Goal: Information Seeking & Learning: Compare options

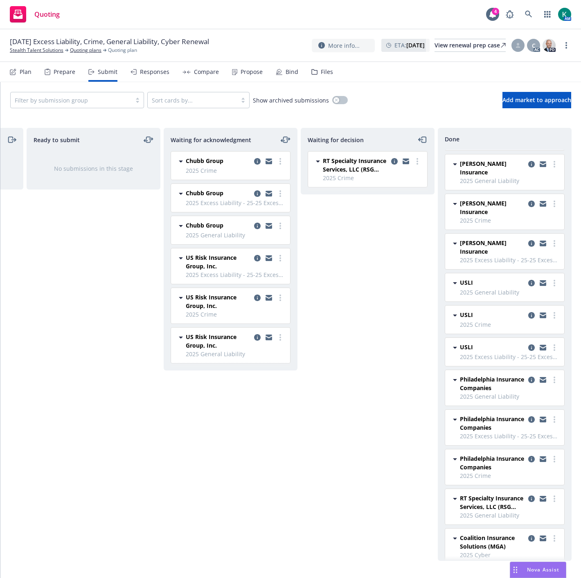
scroll to position [71, 0]
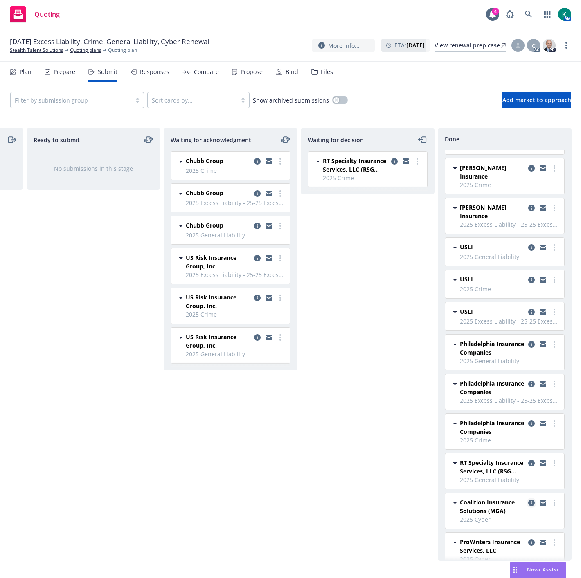
click at [528, 260] on icon "copy logging email" at bounding box center [531, 503] width 7 height 7
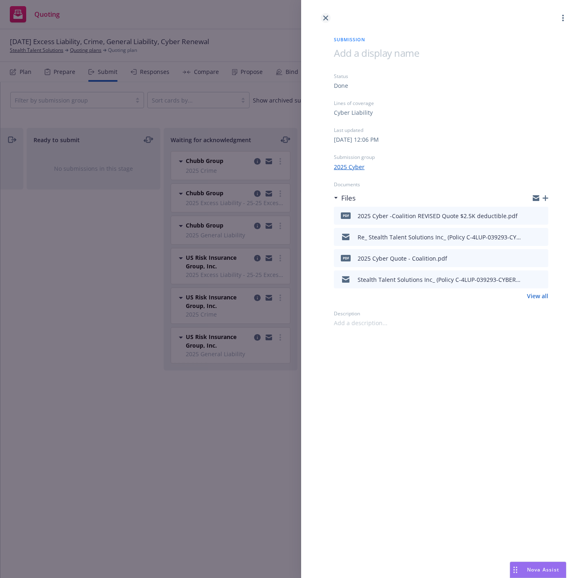
click at [329, 18] on link "close" at bounding box center [326, 18] width 10 height 10
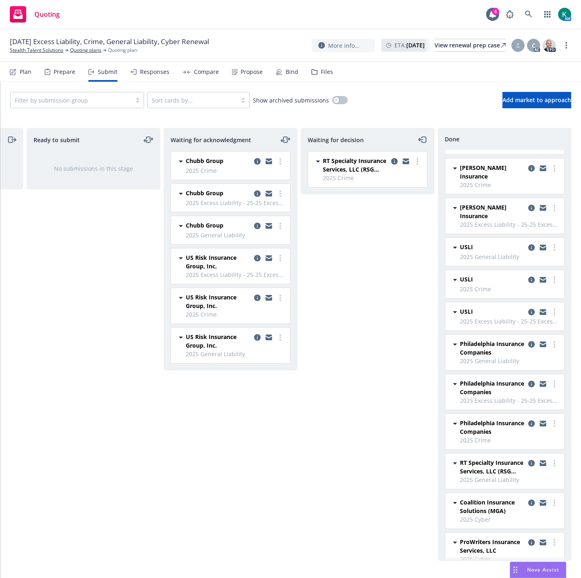
click at [195, 71] on div "Compare" at bounding box center [206, 72] width 25 height 7
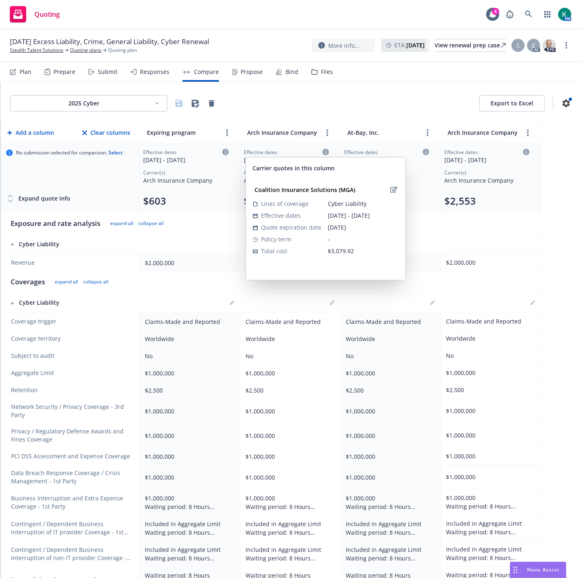
click at [322, 151] on icon at bounding box center [325, 152] width 7 height 7
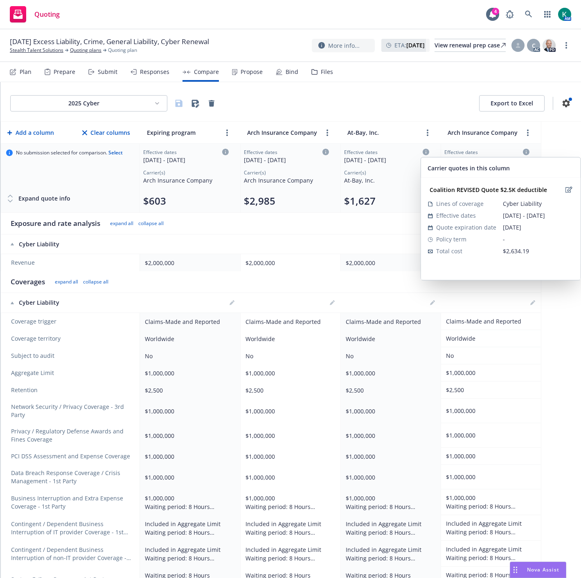
click at [527, 152] on icon at bounding box center [525, 152] width 7 height 7
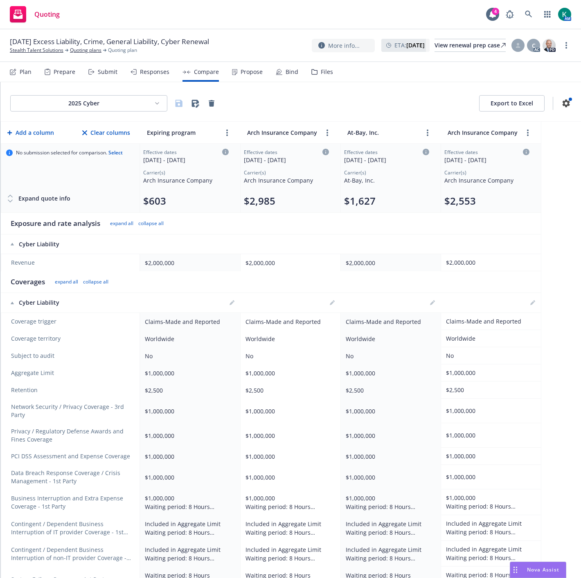
click at [508, 194] on div "Effective dates [DATE] - [DATE] Carrier(s) Arch Insurance Company $2,553" at bounding box center [486, 178] width 85 height 59
click at [157, 71] on div "Responses" at bounding box center [154, 72] width 29 height 7
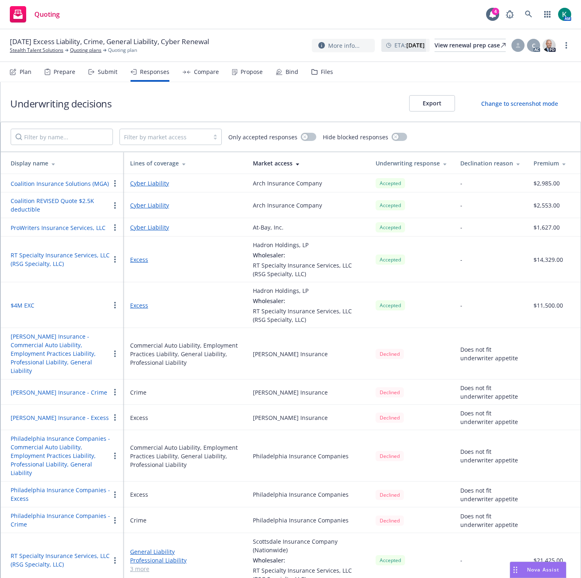
click at [70, 202] on button "Coalition REVISED Quote $2.5K deductible" at bounding box center [60, 205] width 99 height 17
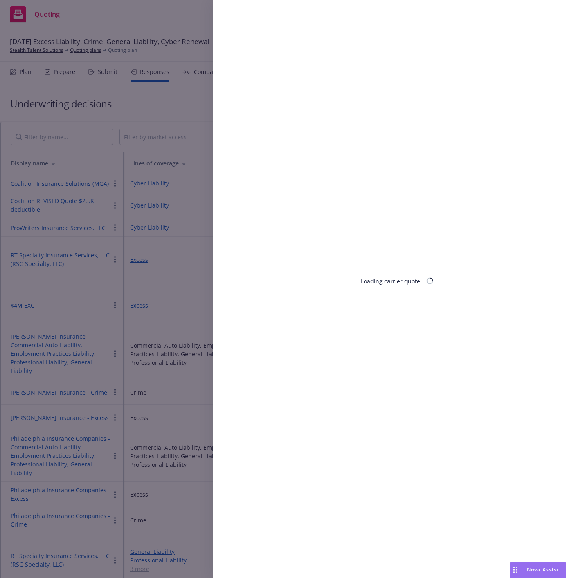
select select "CA"
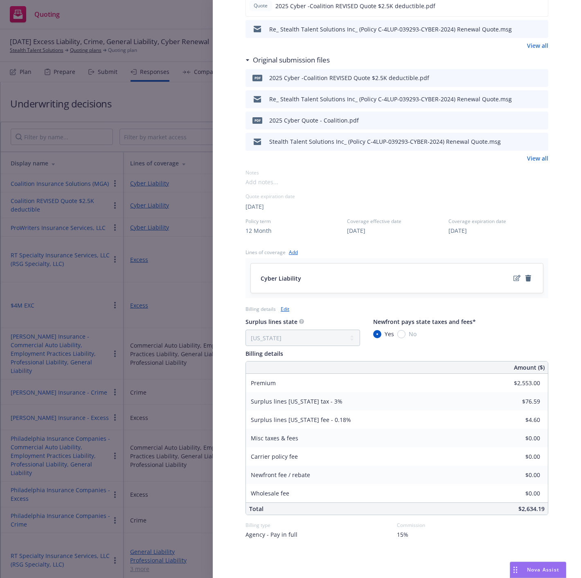
scroll to position [176, 0]
